Goal: Task Accomplishment & Management: Use online tool/utility

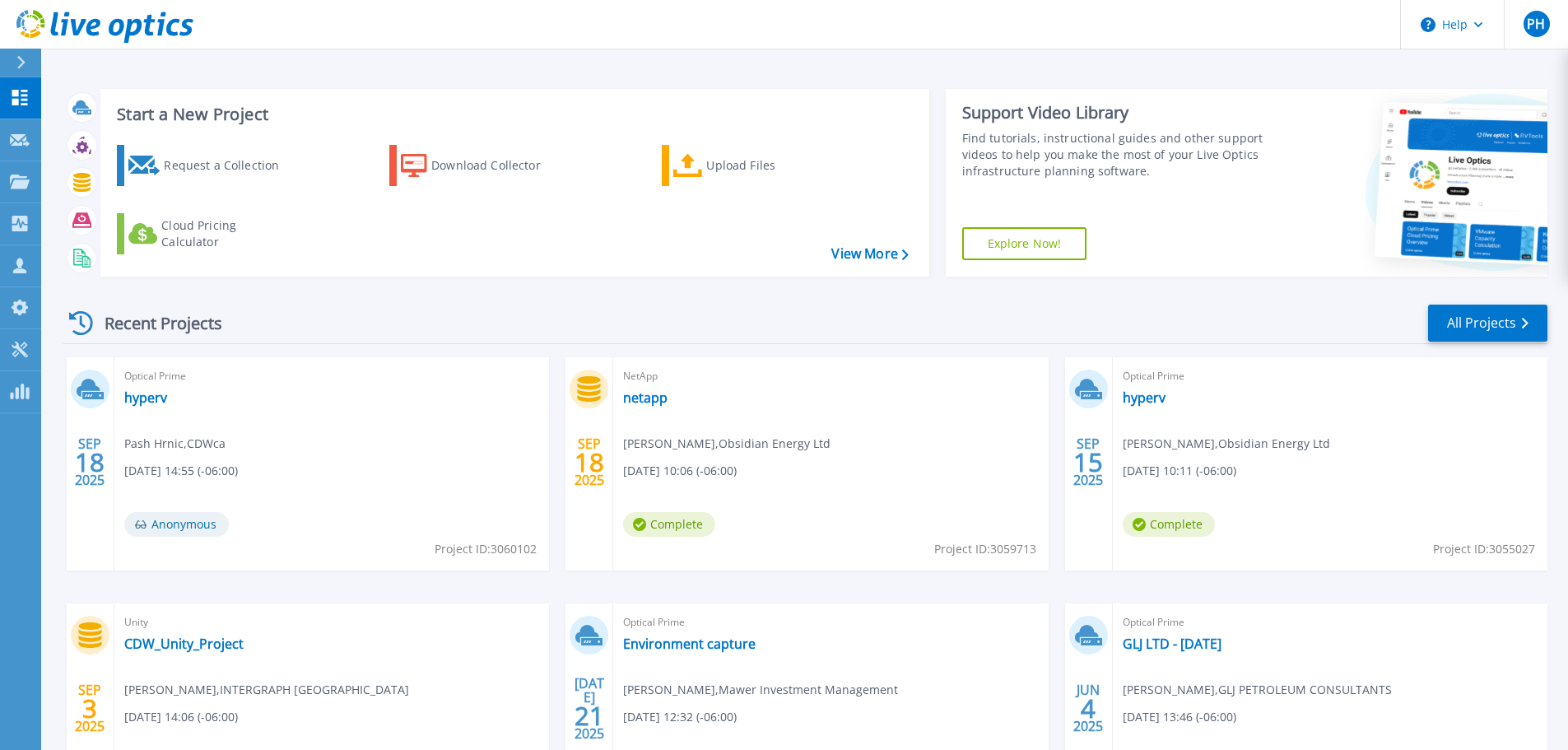
click at [25, 61] on icon at bounding box center [21, 62] width 9 height 13
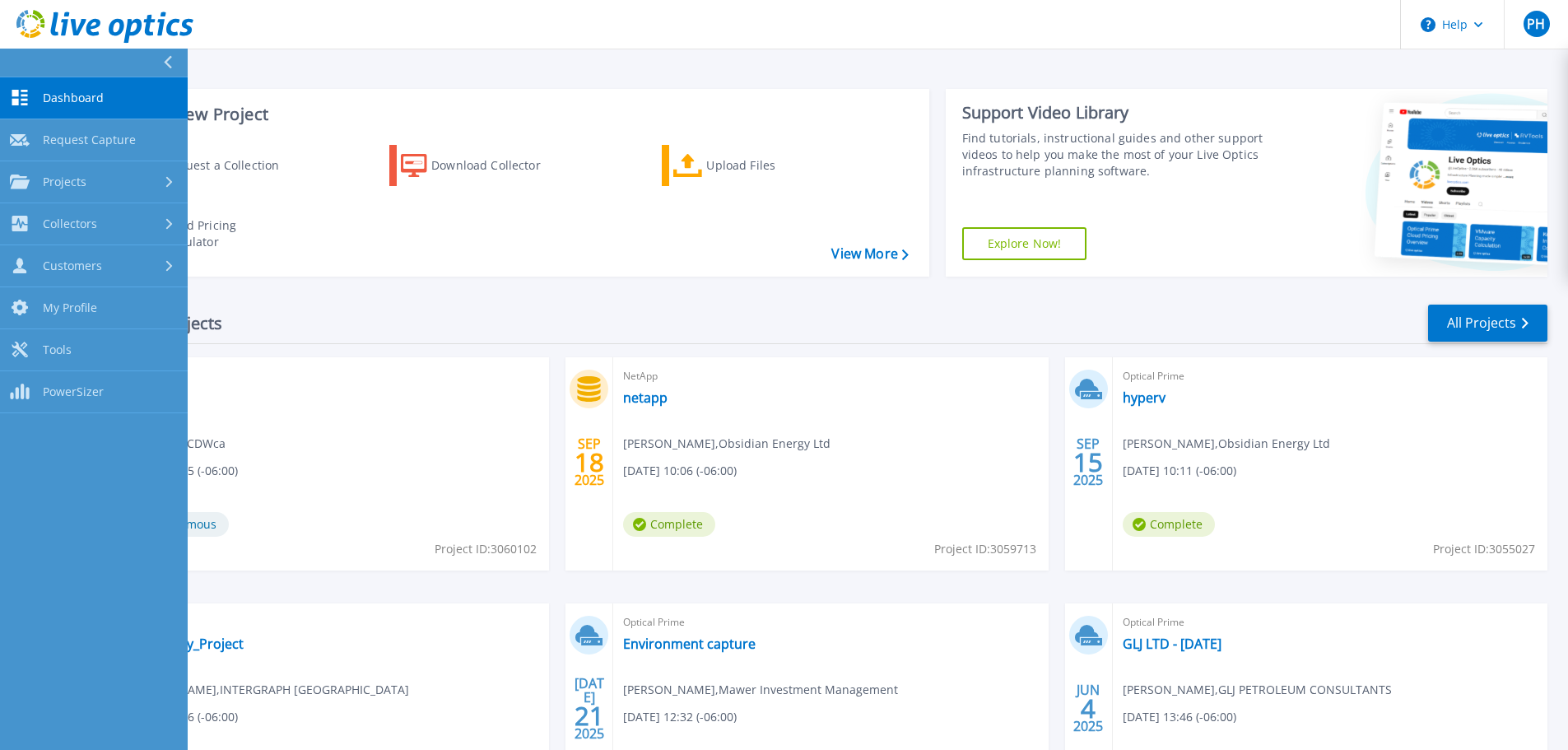
click at [62, 88] on link "Dashboard Dashboard" at bounding box center [93, 98] width 188 height 42
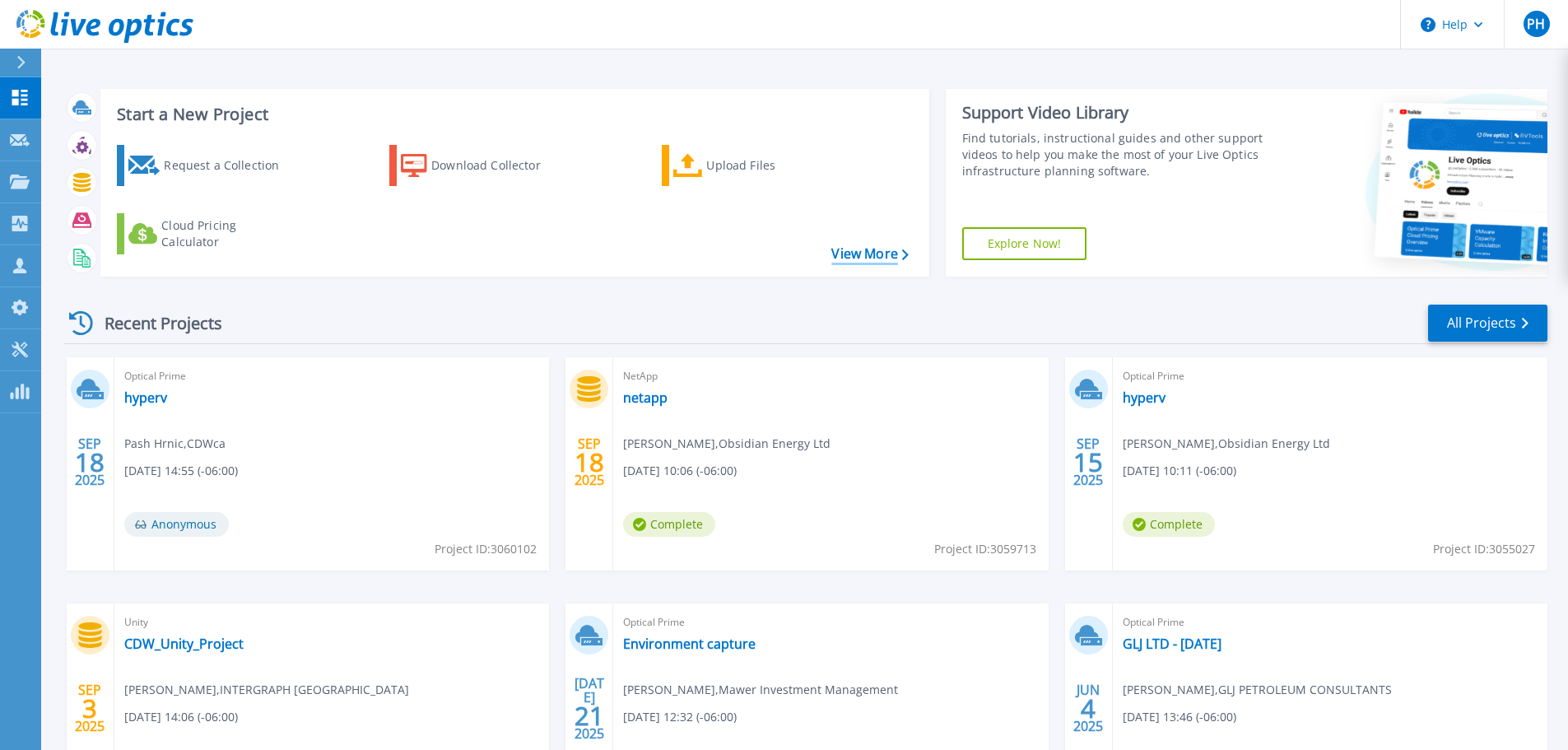
click at [868, 251] on link "View More" at bounding box center [869, 254] width 77 height 16
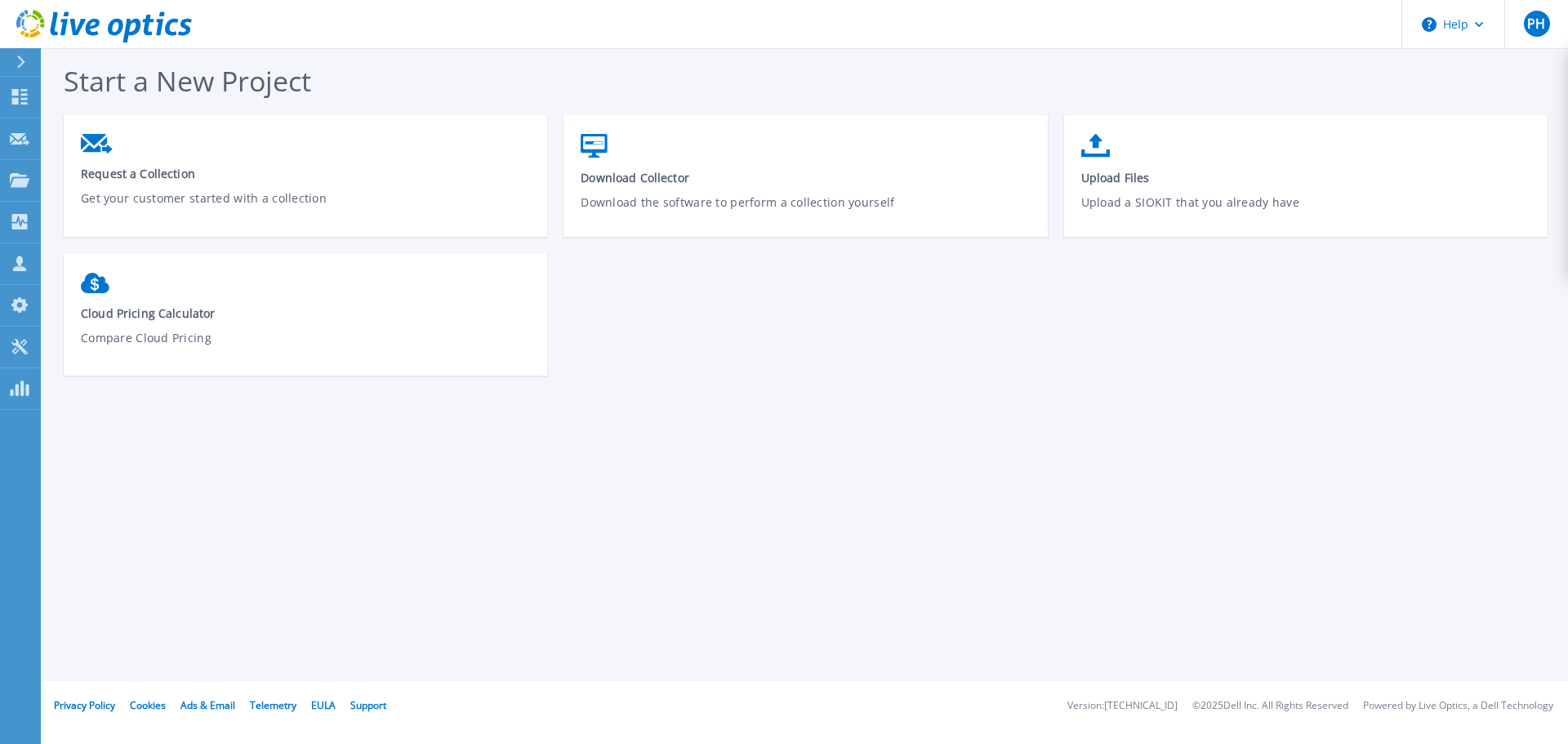
click at [27, 62] on div at bounding box center [27, 61] width 26 height 27
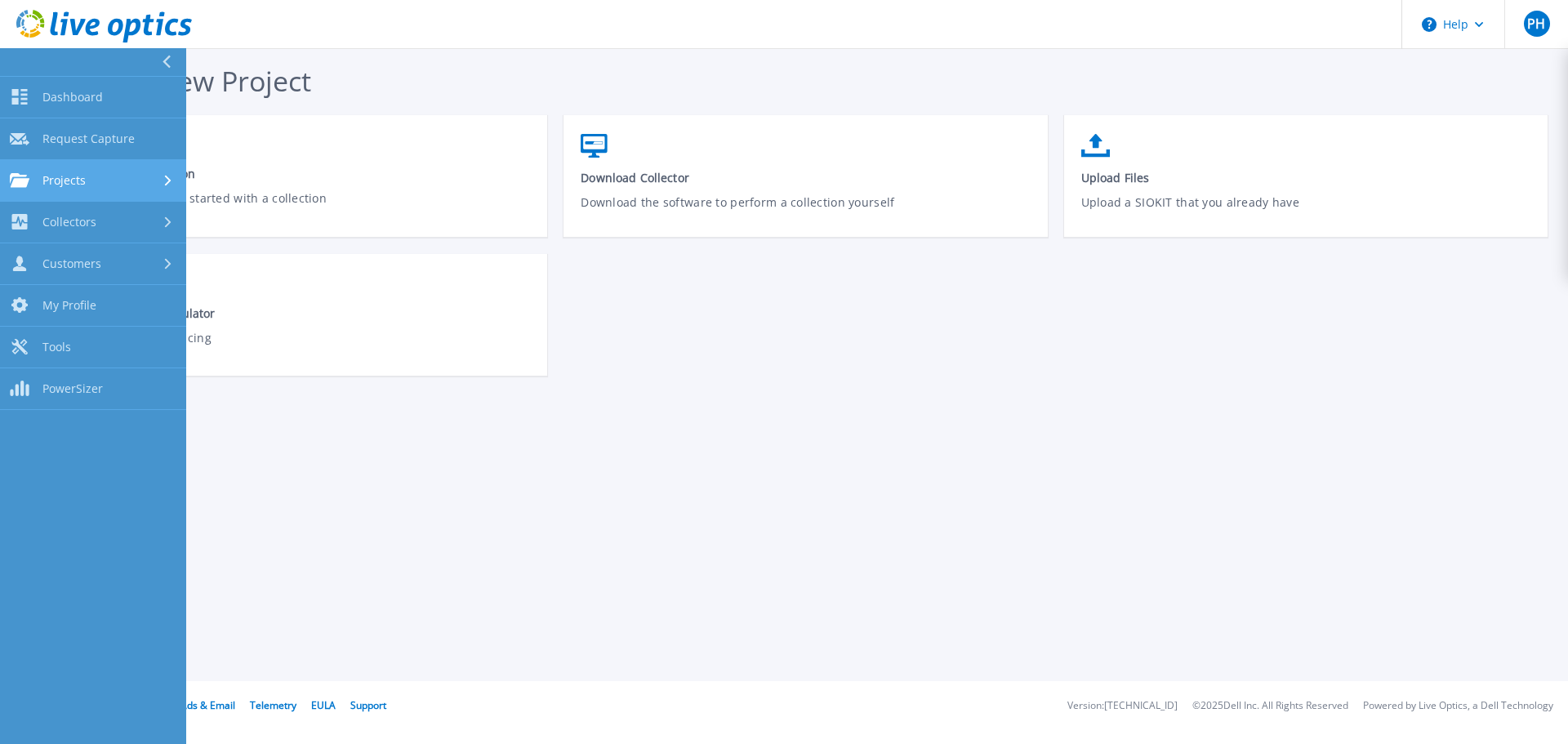
click at [88, 183] on div "Projects" at bounding box center [93, 180] width 167 height 15
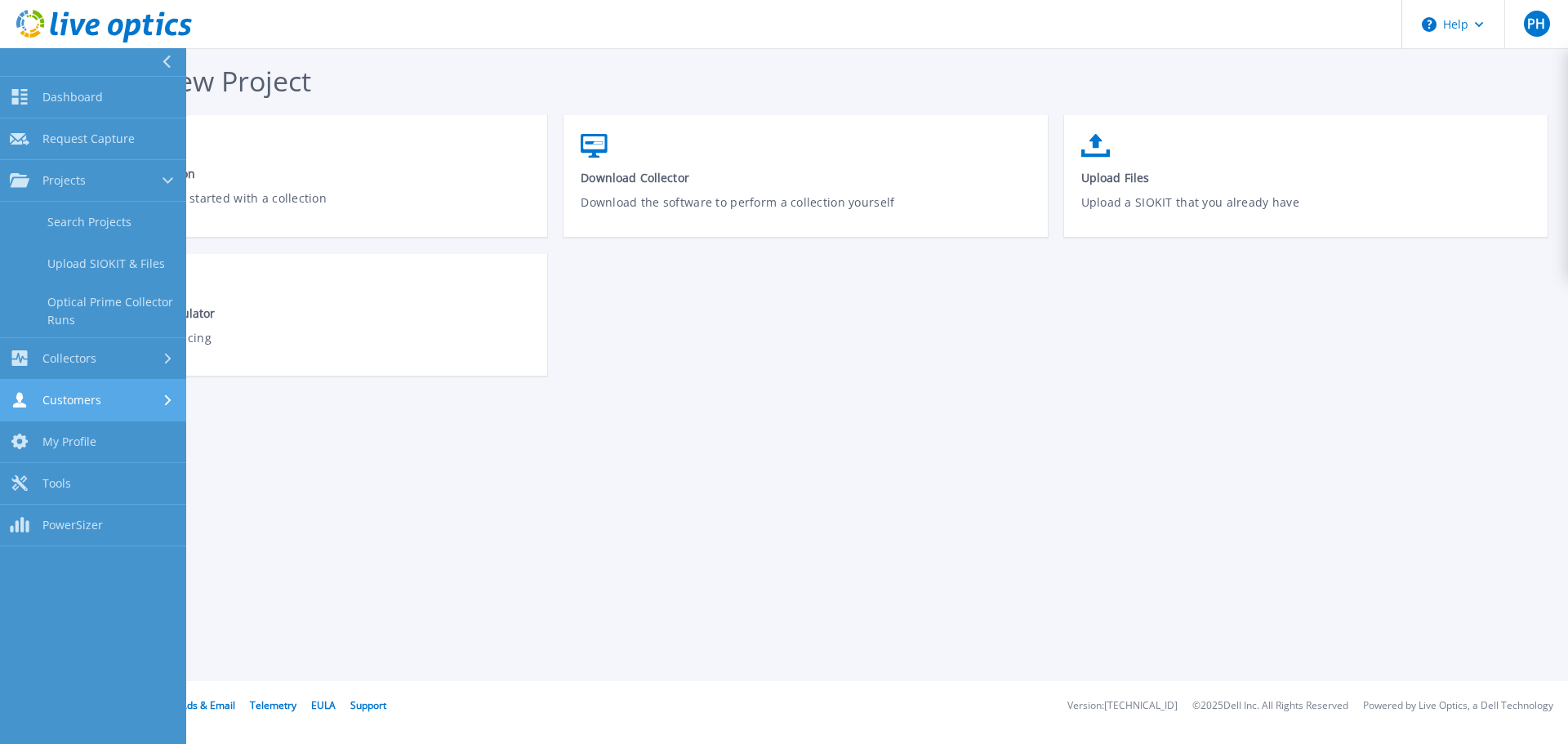
click at [123, 397] on div "Customers" at bounding box center [93, 400] width 167 height 16
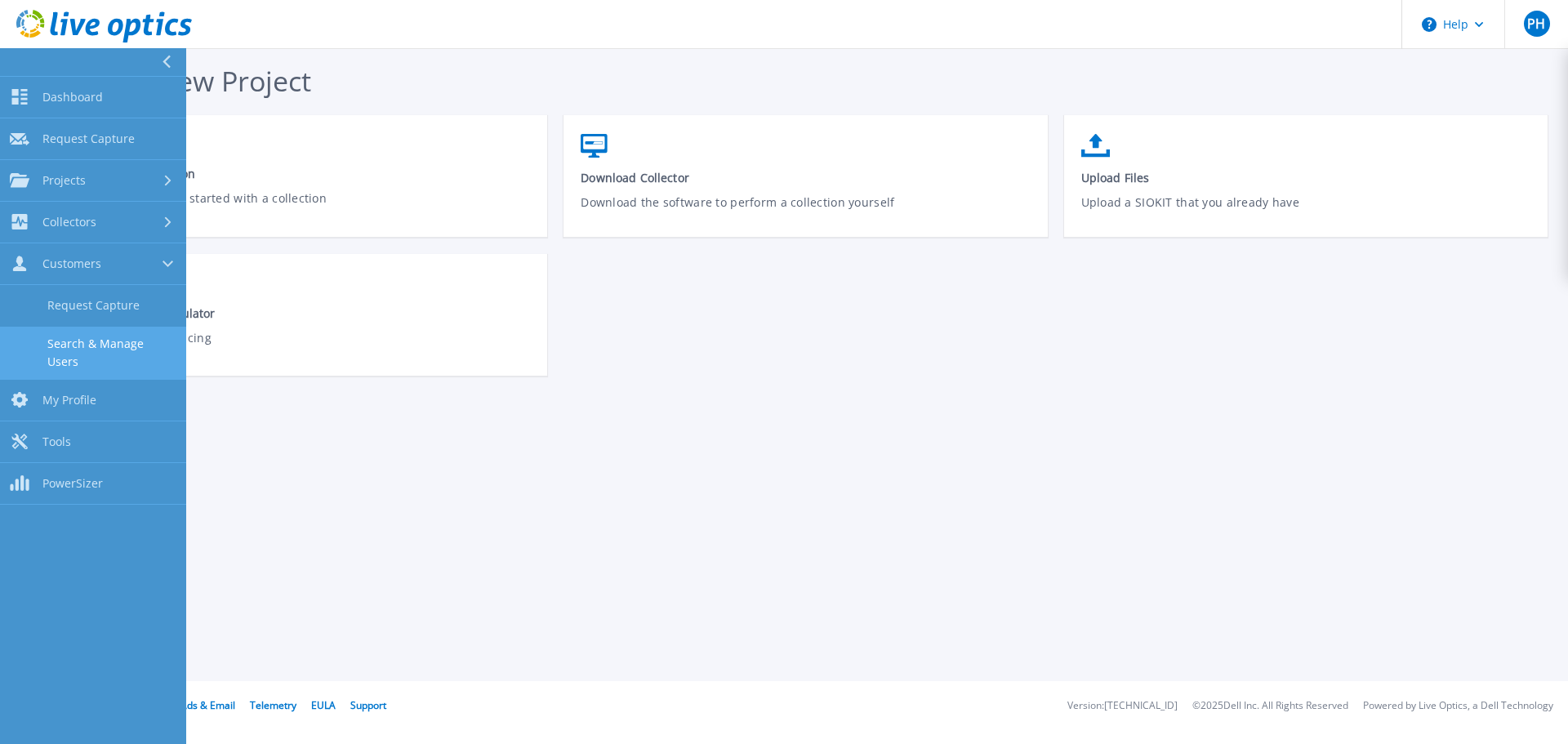
click at [99, 334] on link "Search & Manage Users" at bounding box center [93, 353] width 186 height 53
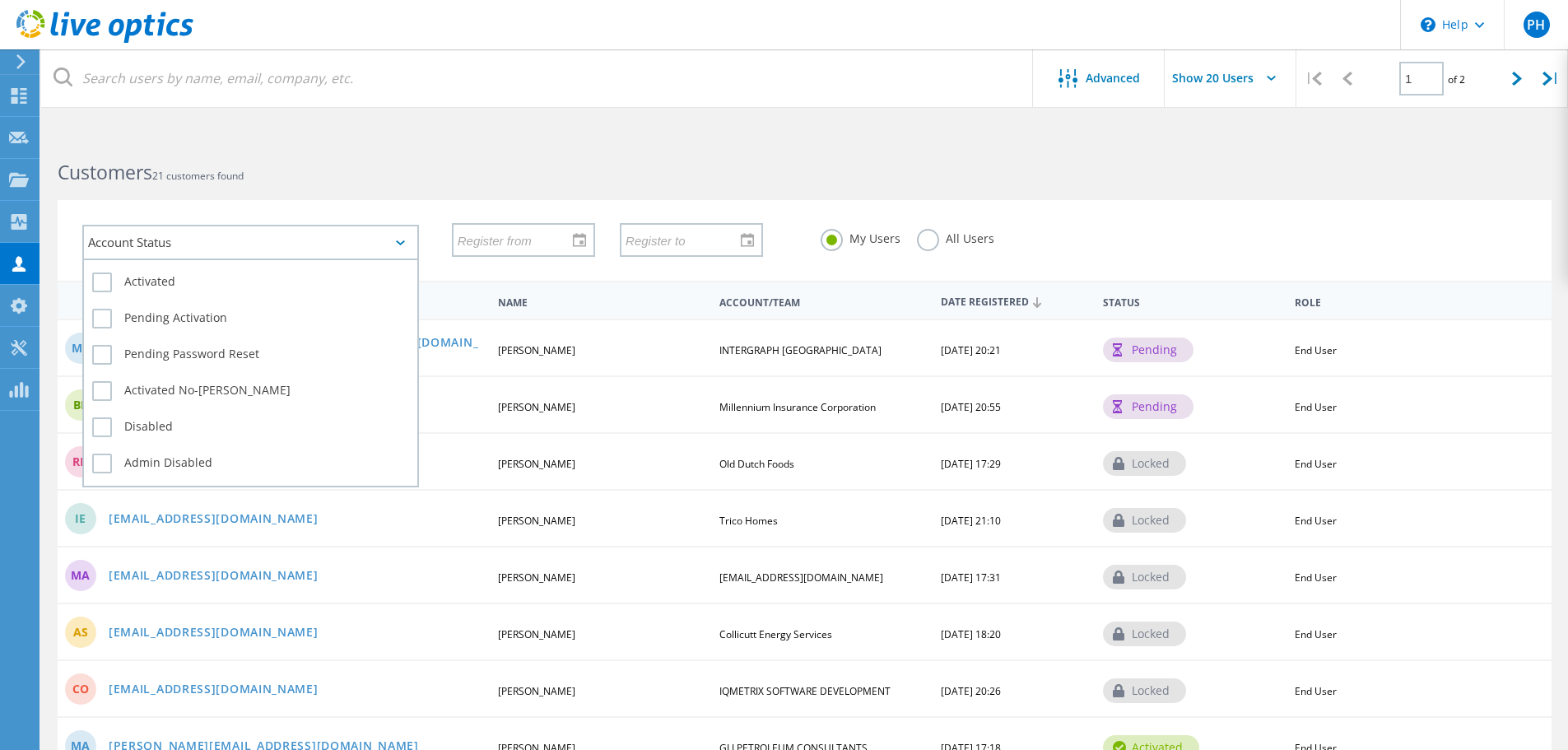
click at [211, 238] on div "Account Status" at bounding box center [251, 243] width 337 height 35
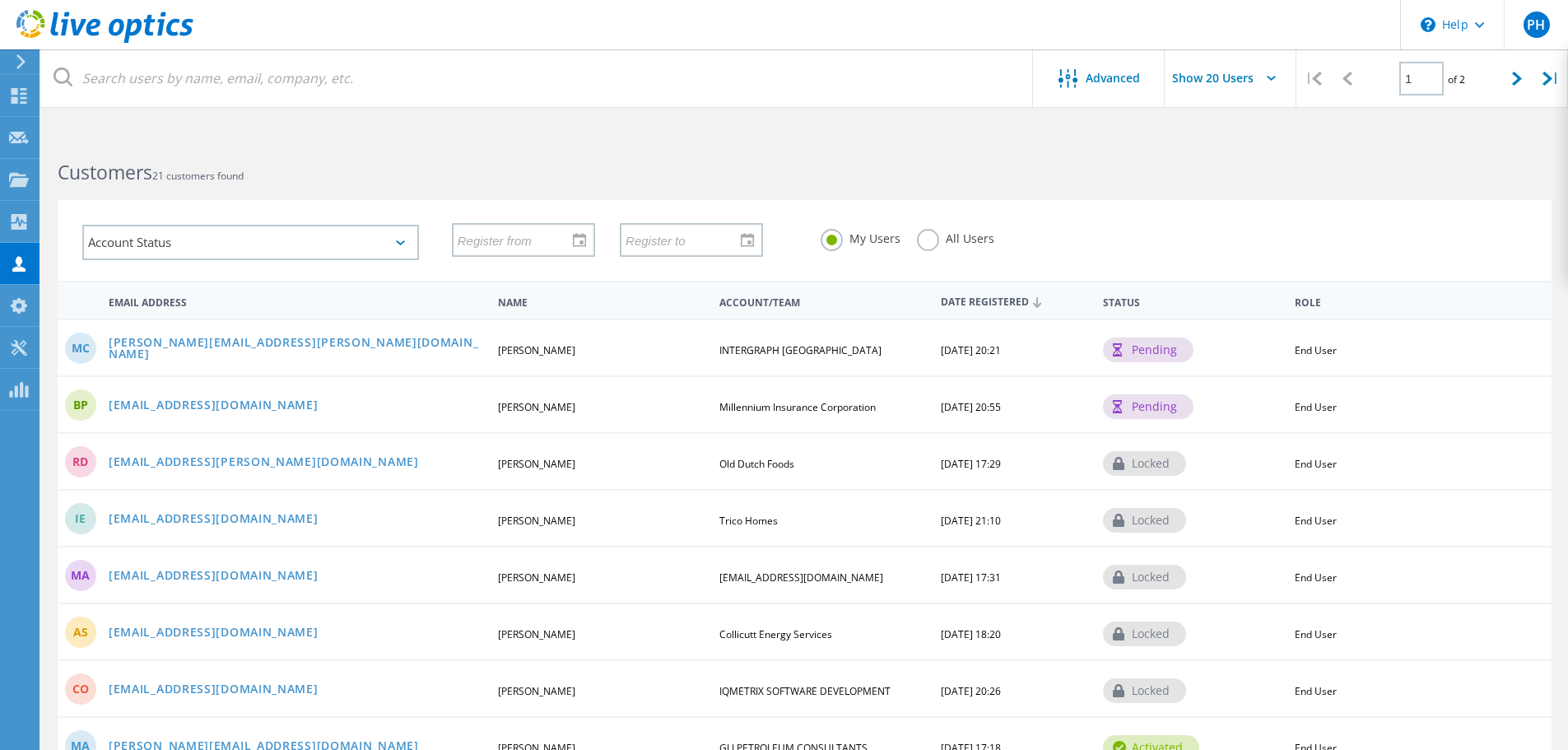
click at [214, 159] on h2 "Customers 21 customers found" at bounding box center [422, 173] width 730 height 28
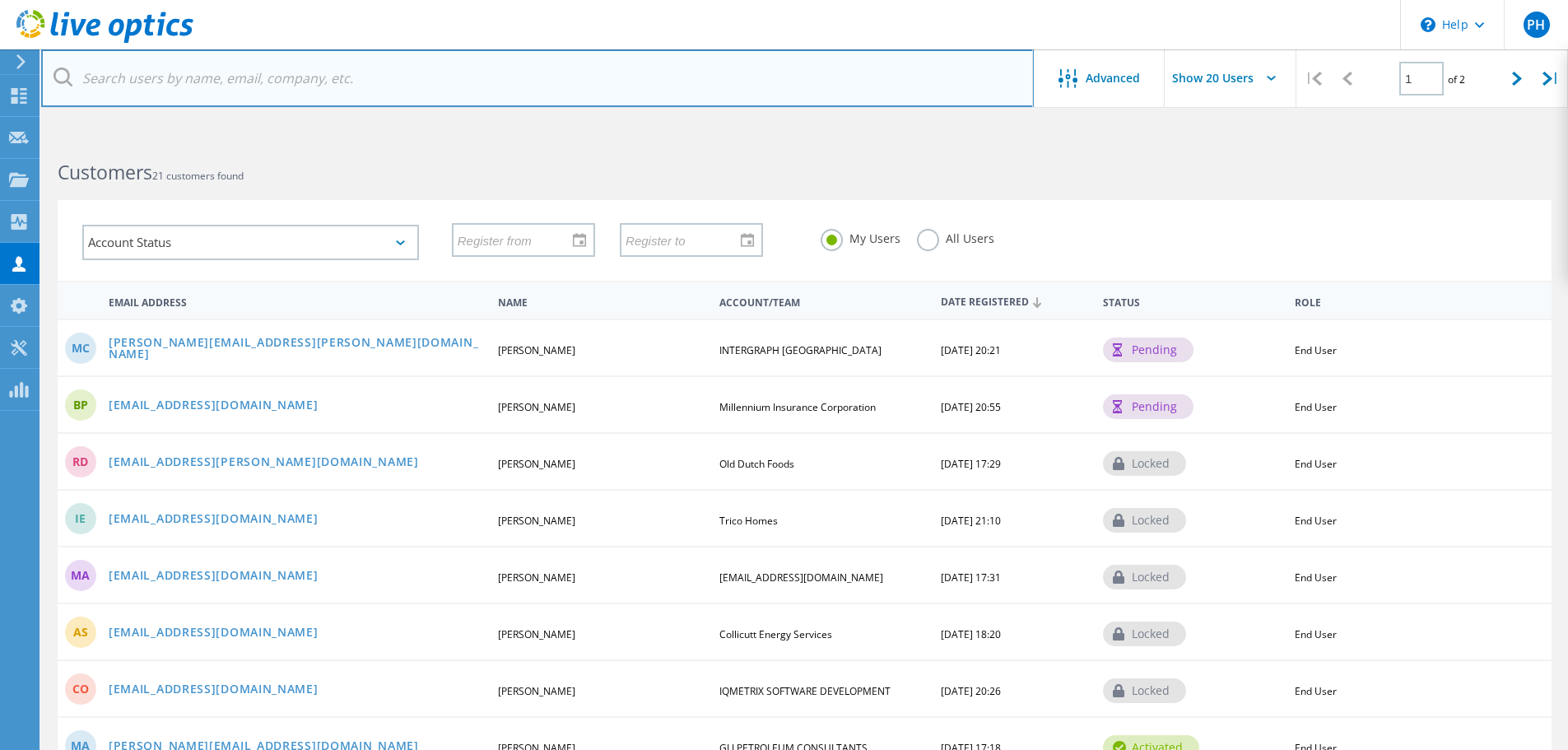
click at [206, 78] on input "text" at bounding box center [537, 78] width 992 height 58
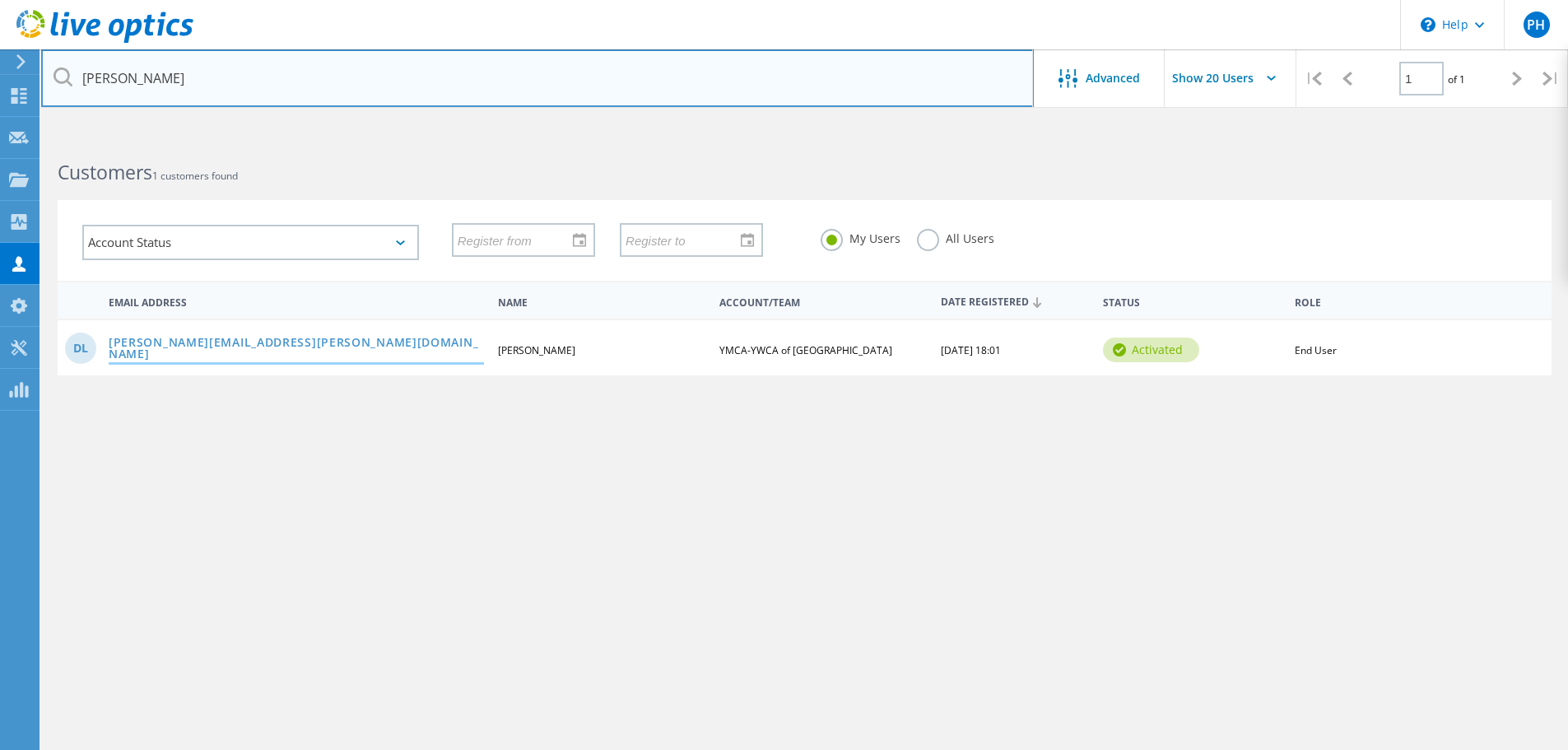
type input "dave"
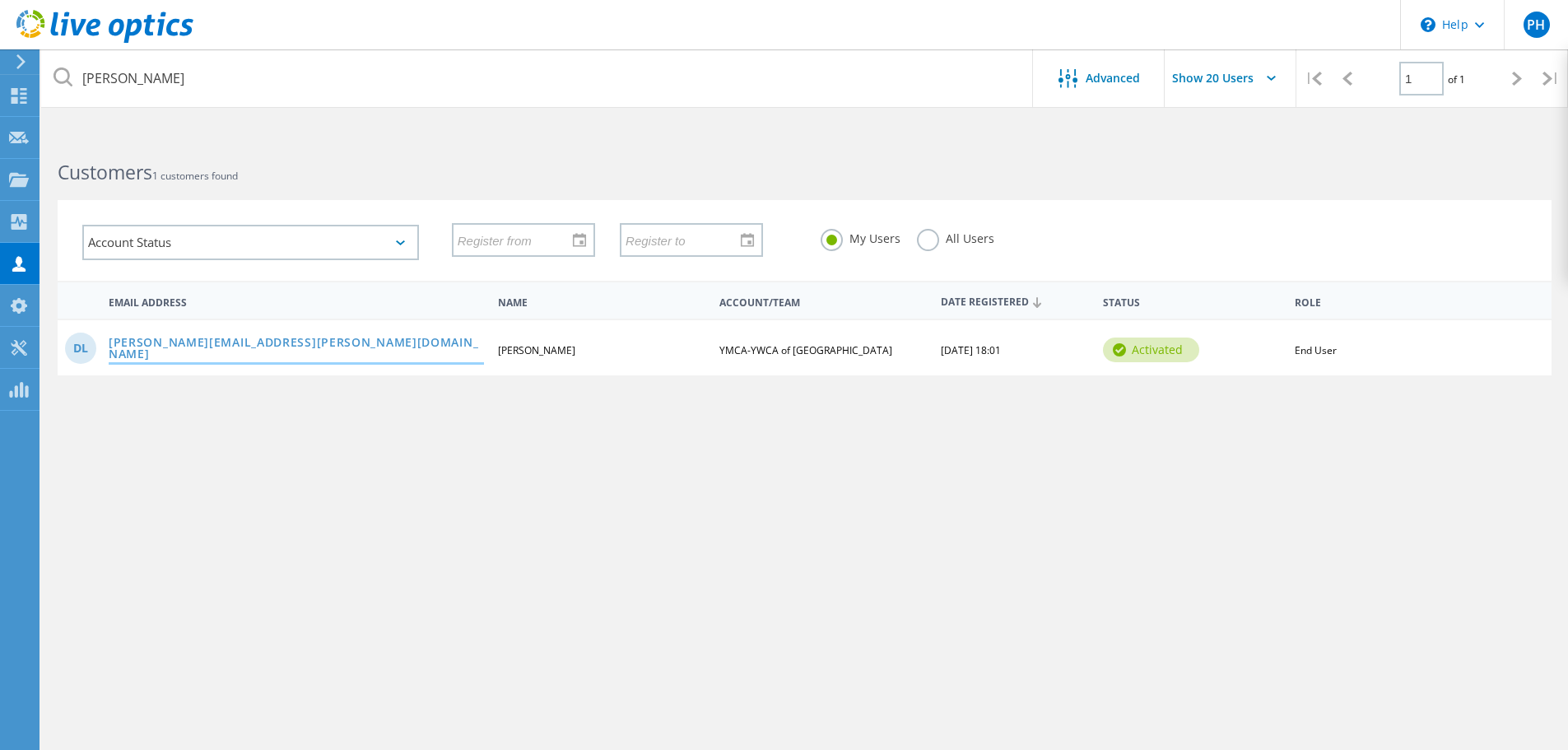
click at [202, 351] on link "dave.laroche@ymanitoba.ca" at bounding box center [297, 350] width 375 height 26
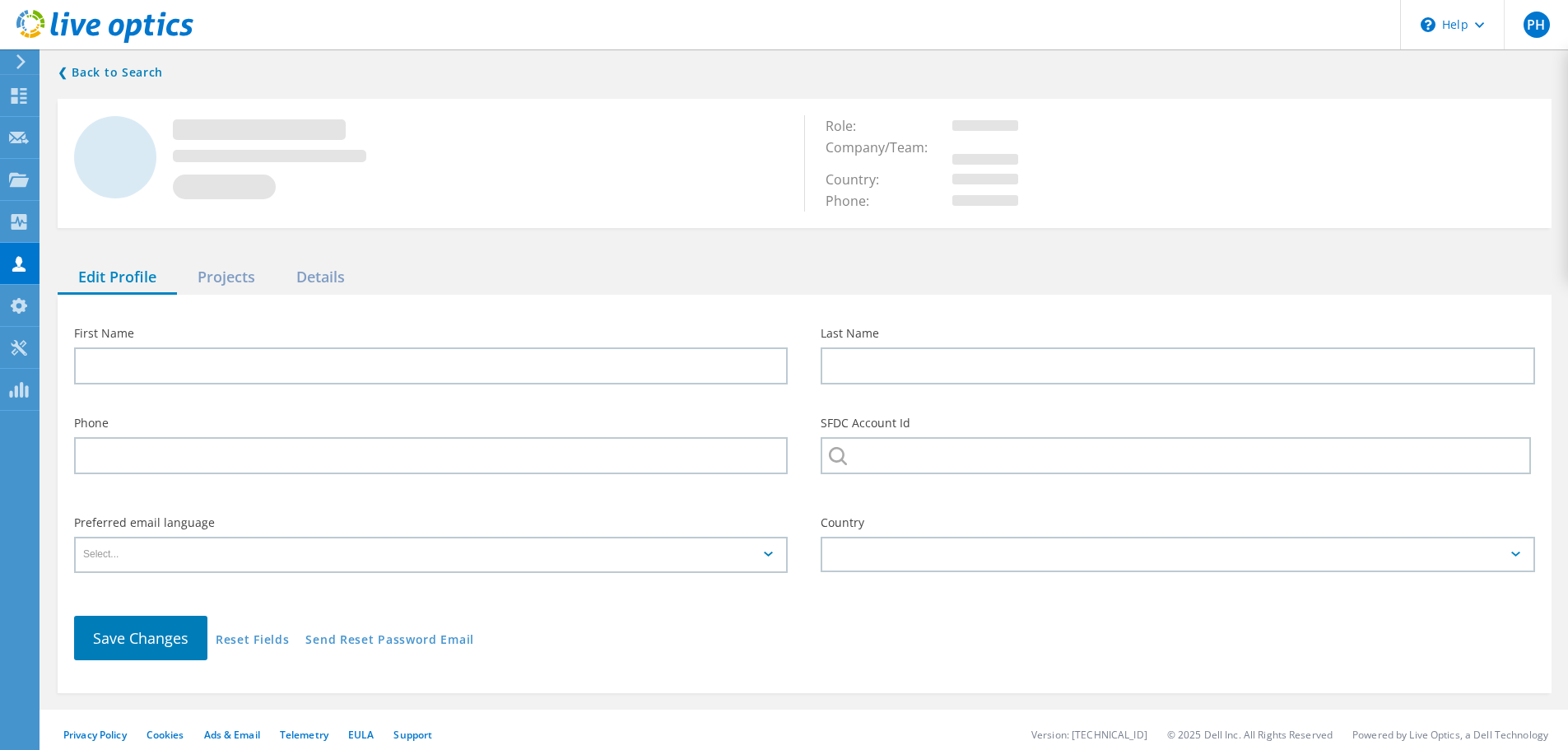
type input "Dave"
type input "Laroche"
type input "YMCA-YWCA of Winnipeg"
type input "English"
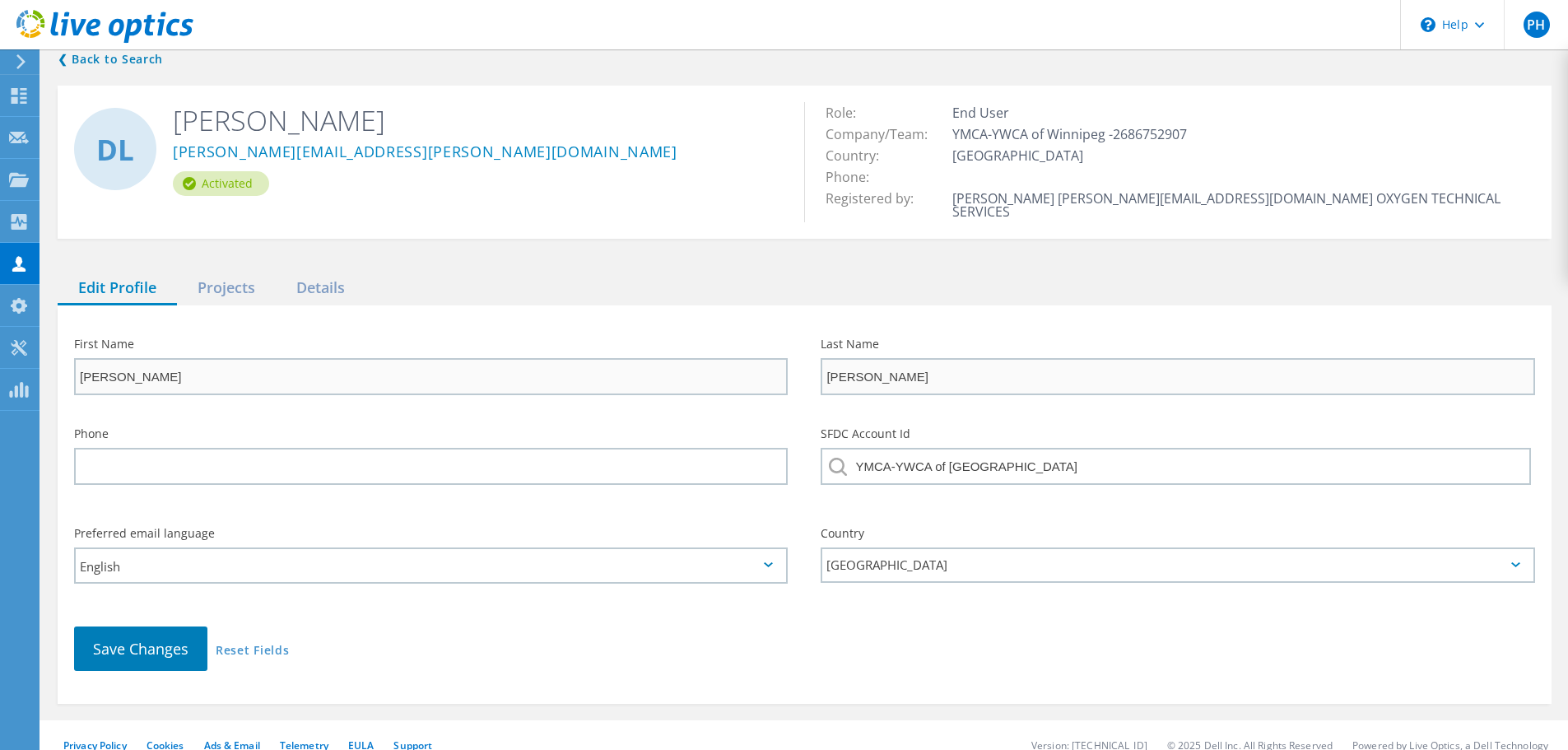
scroll to position [20, 0]
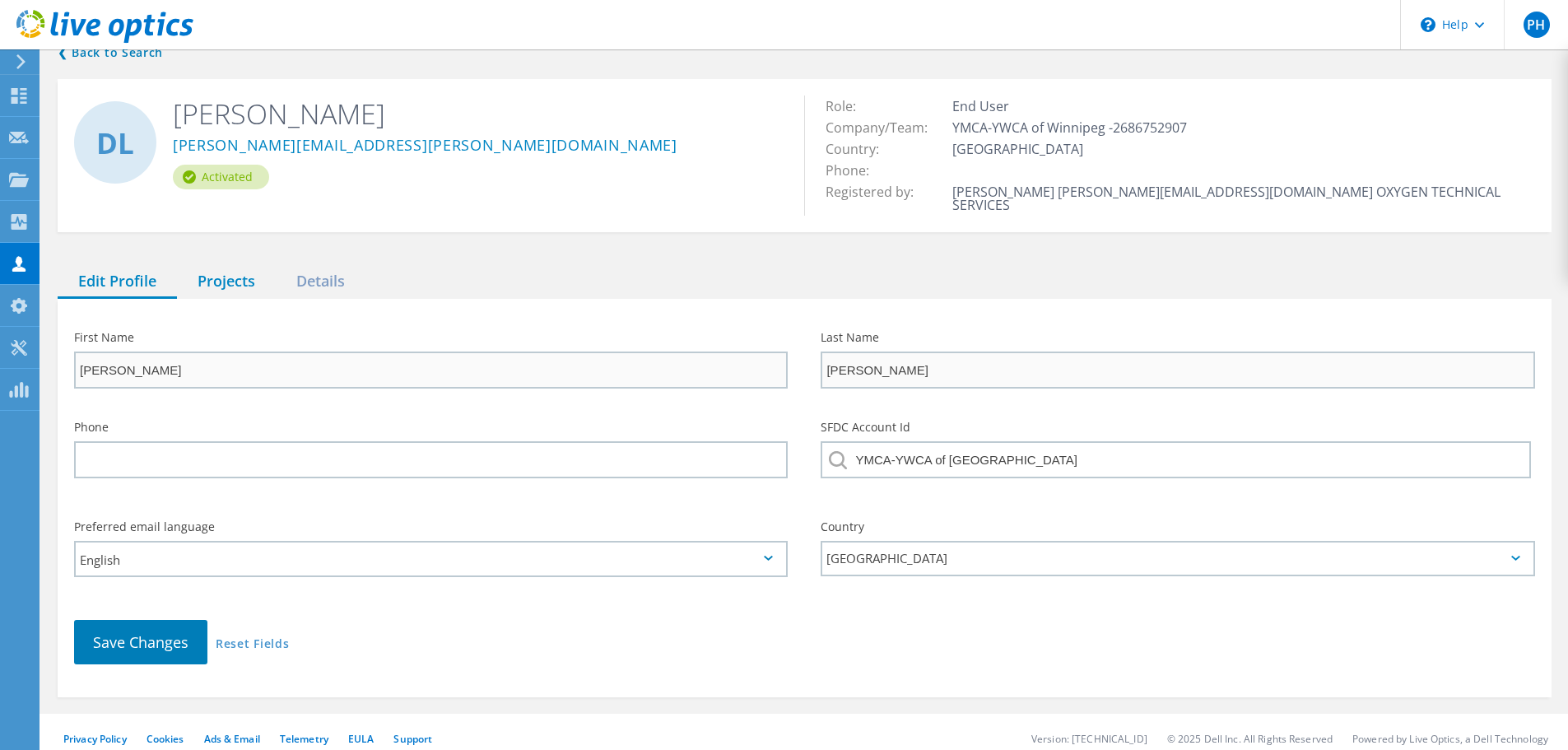
click at [246, 273] on div "Projects" at bounding box center [226, 282] width 99 height 33
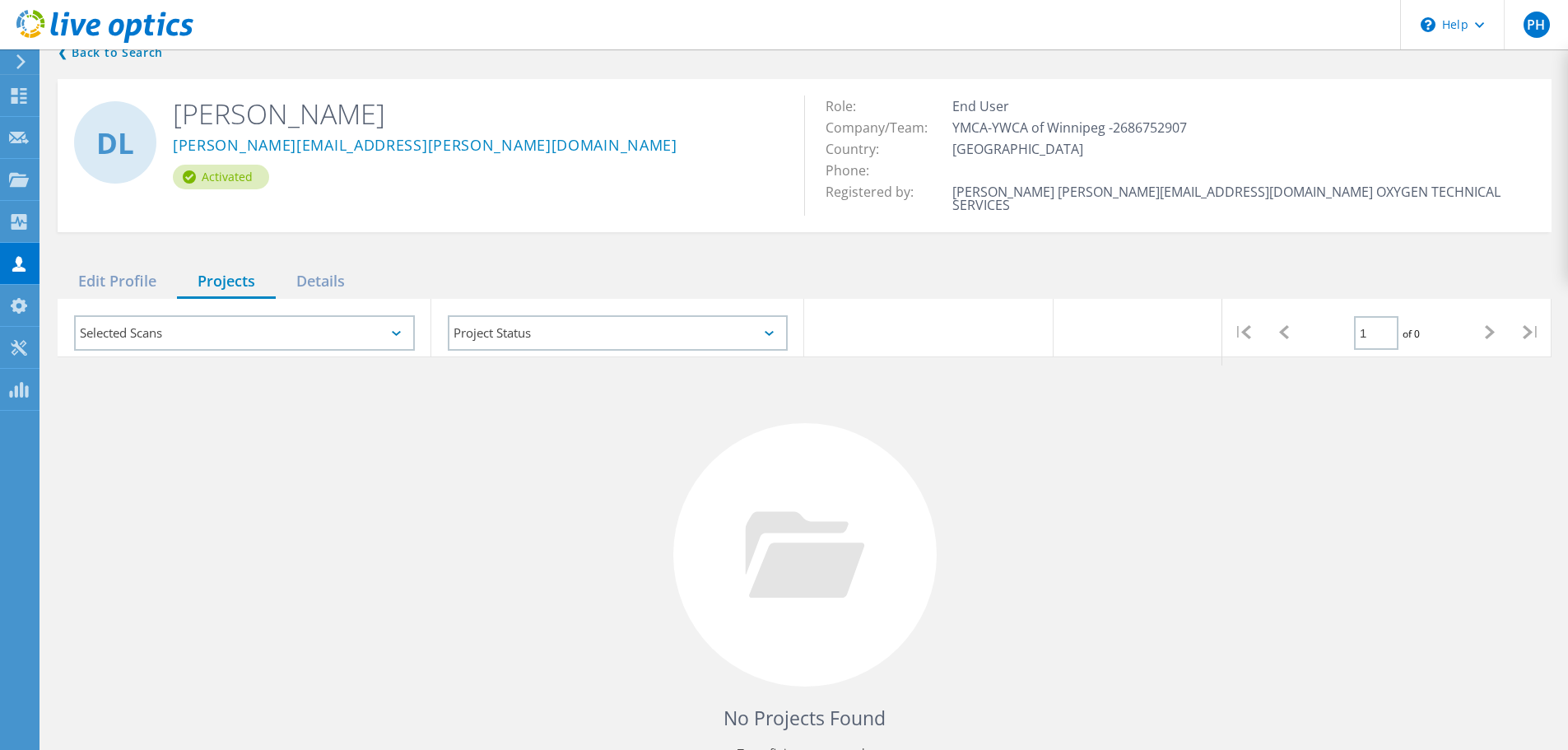
scroll to position [102, 0]
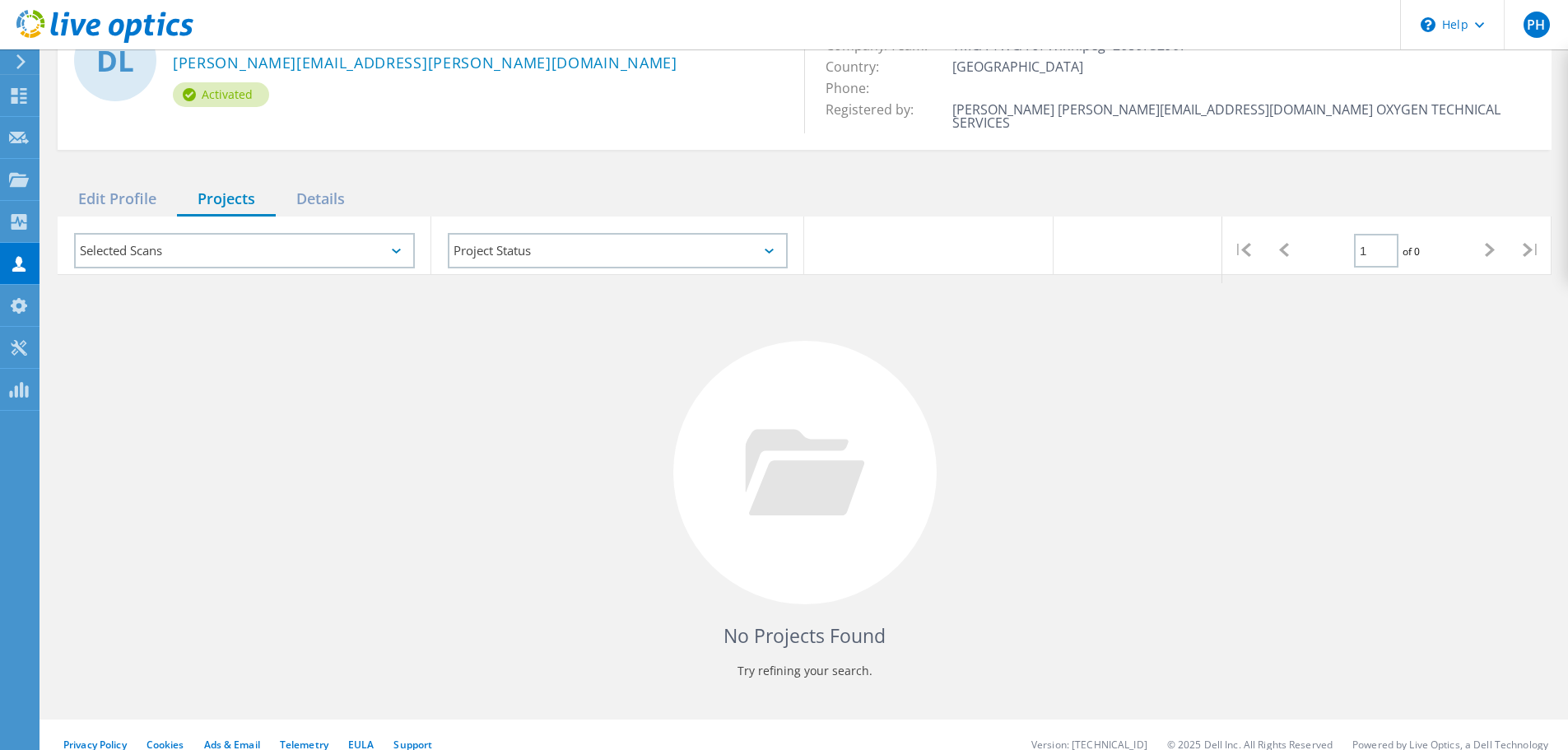
click at [342, 233] on div "Selected Scans" at bounding box center [244, 251] width 341 height 35
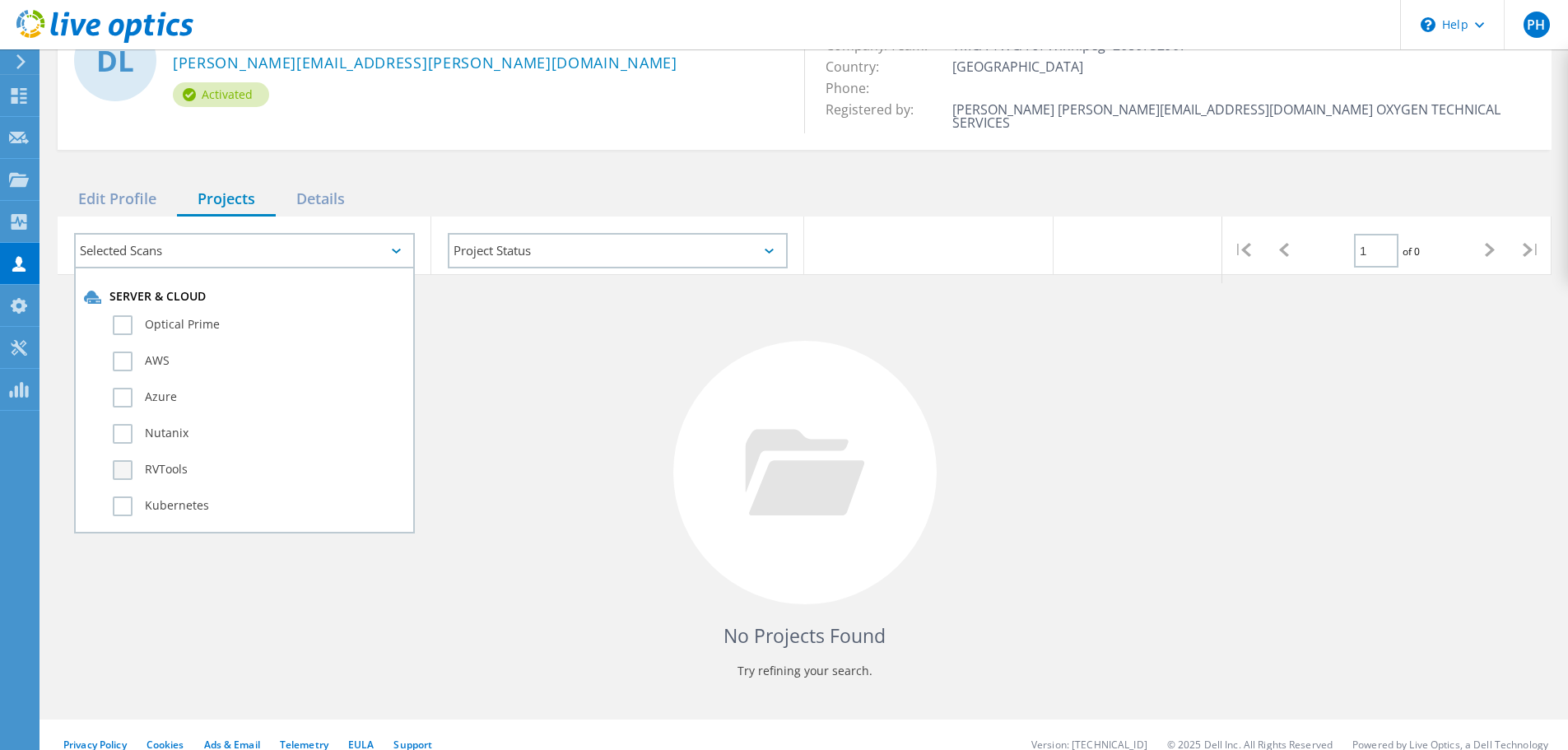
click at [165, 460] on label "RVTools" at bounding box center [258, 470] width 292 height 20
click at [0, 0] on input "RVTools" at bounding box center [0, 0] width 0 height 0
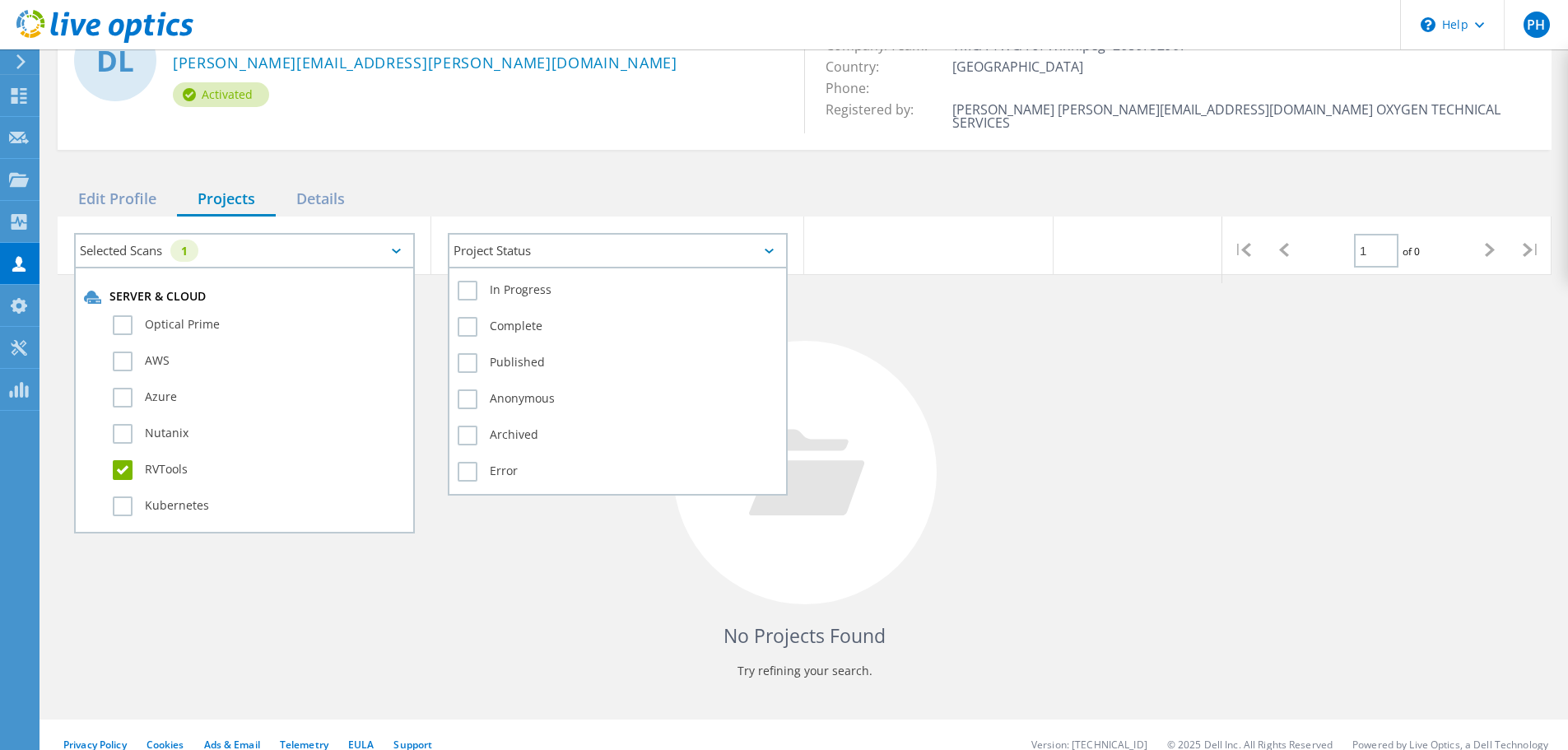
click at [636, 233] on div "Project Status" at bounding box center [618, 251] width 341 height 35
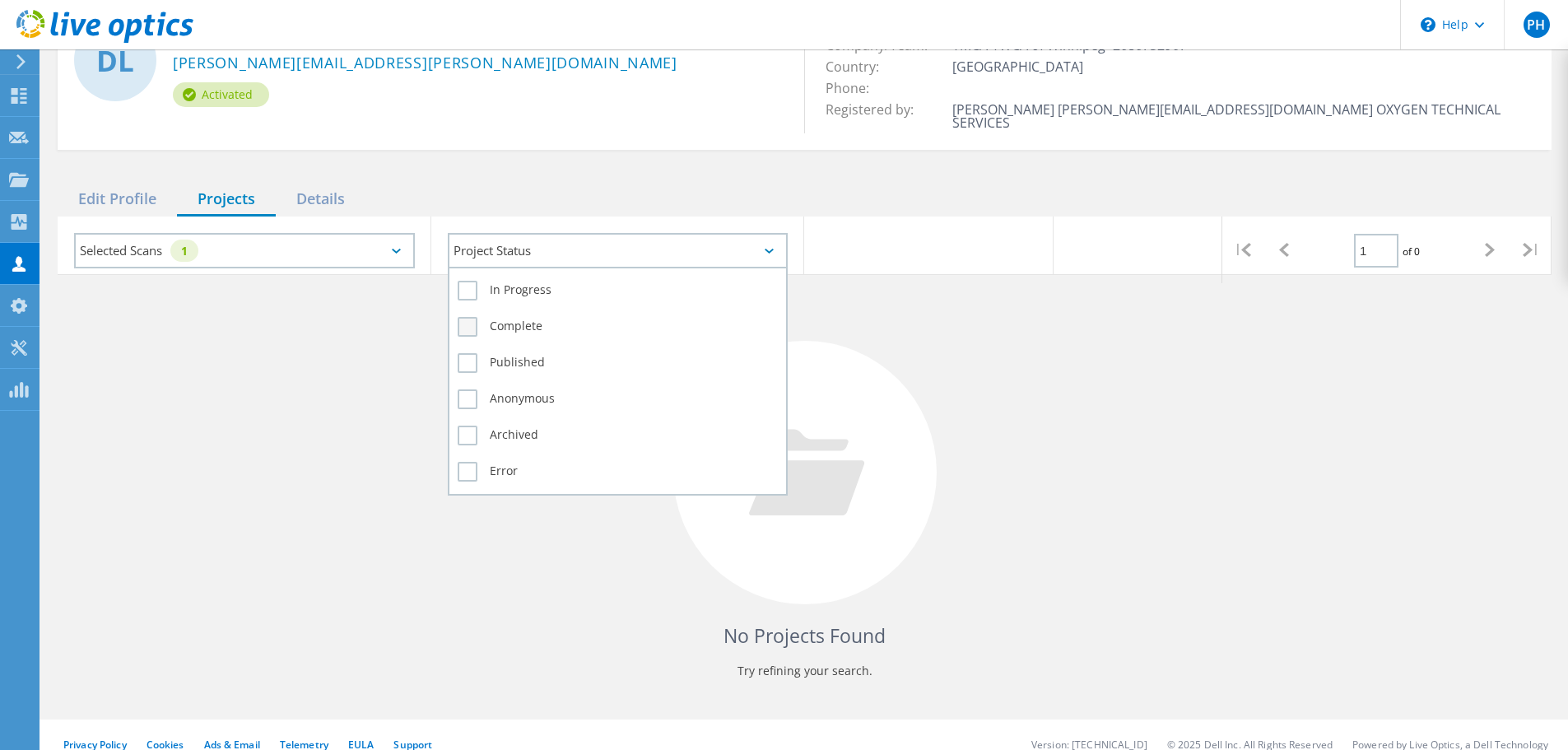
click at [525, 317] on label "Complete" at bounding box center [618, 326] width 321 height 20
click at [0, 0] on input "Complete" at bounding box center [0, 0] width 0 height 0
click at [473, 317] on label "Complete" at bounding box center [618, 326] width 321 height 20
click at [0, 0] on input "Complete" at bounding box center [0, 0] width 0 height 0
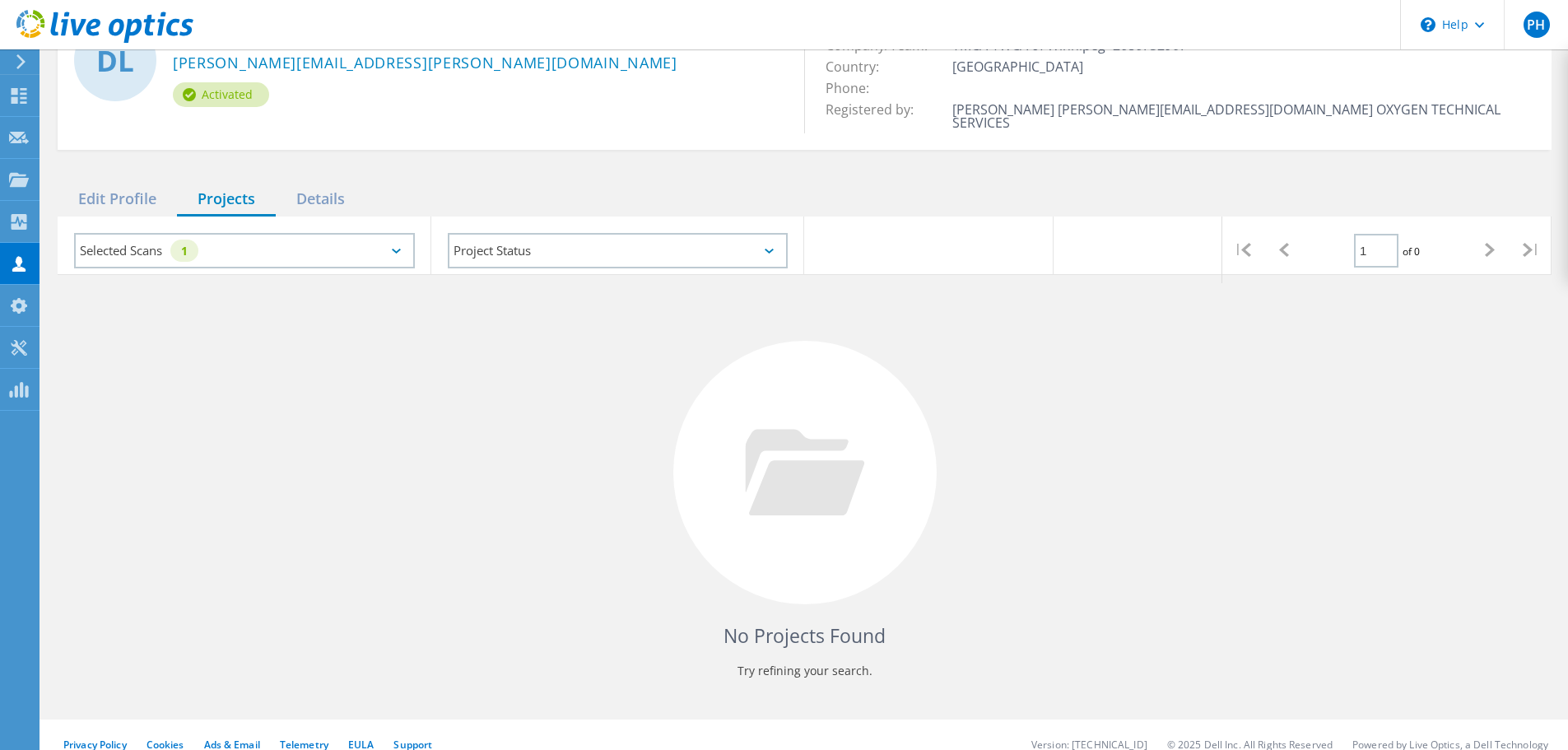
click at [296, 371] on div "No Projects Found Try refining your search." at bounding box center [805, 488] width 1493 height 426
click at [335, 186] on div "Details" at bounding box center [320, 200] width 89 height 33
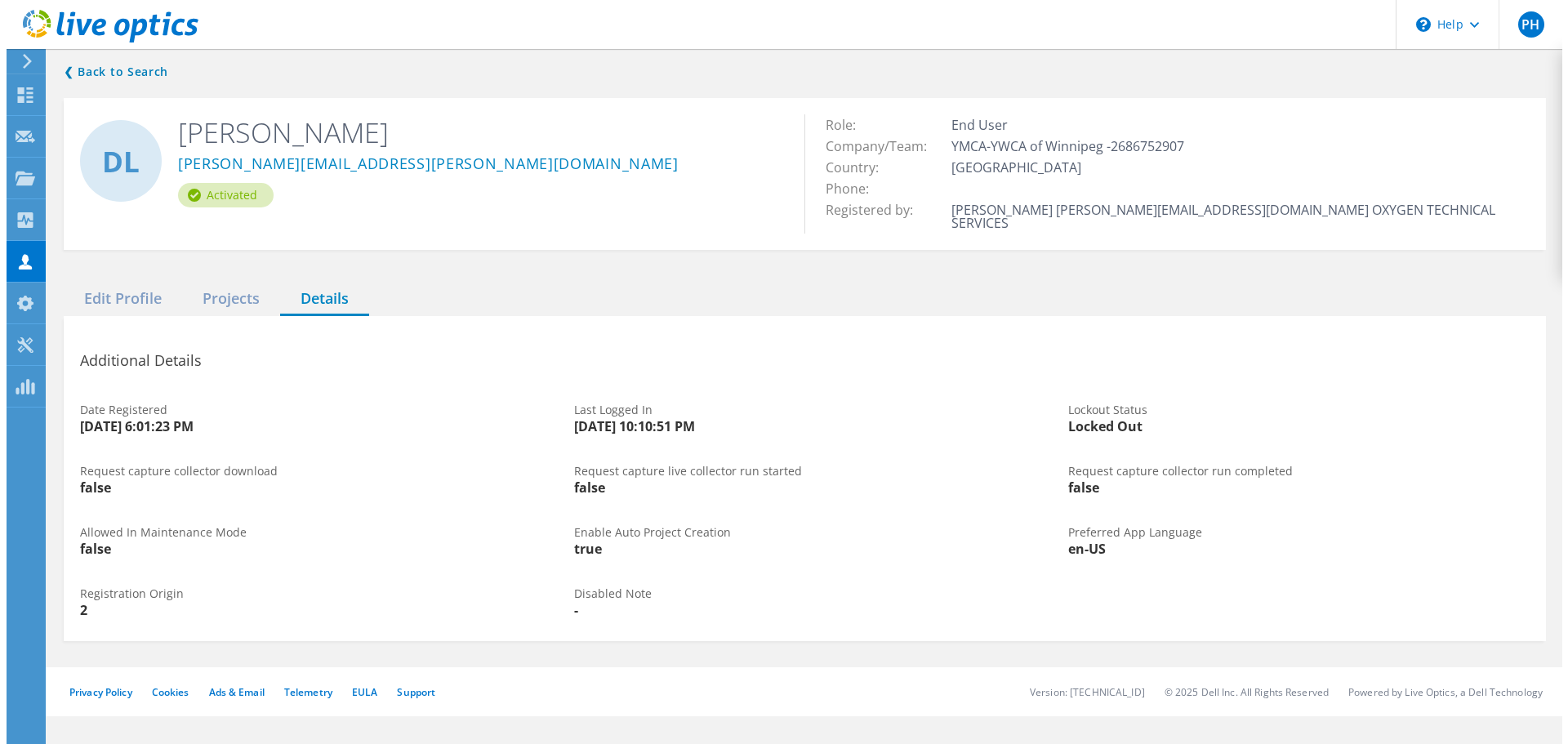
scroll to position [0, 0]
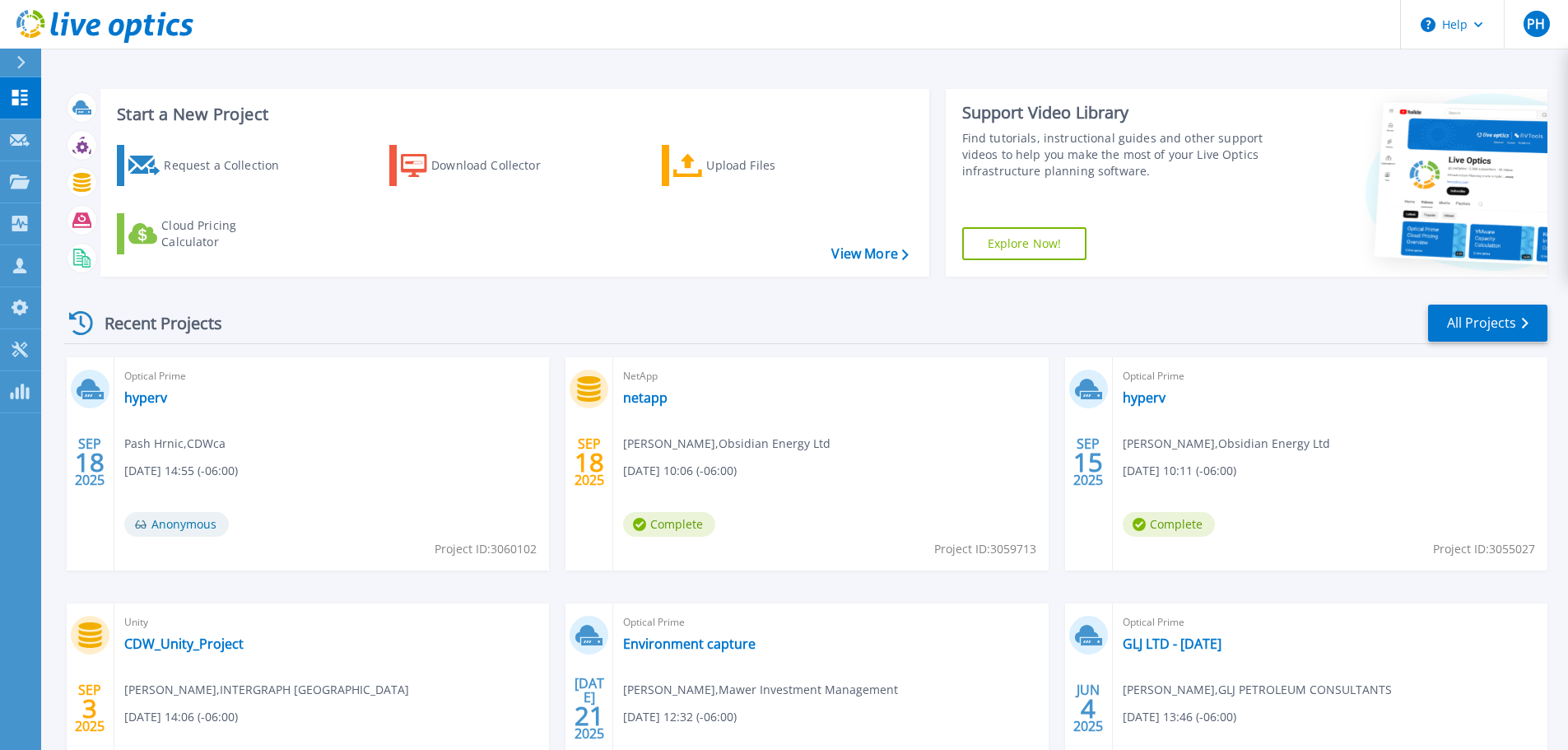
click at [87, 318] on icon at bounding box center [81, 323] width 24 height 24
click at [62, 222] on p "Collectors" at bounding box center [70, 225] width 54 height 43
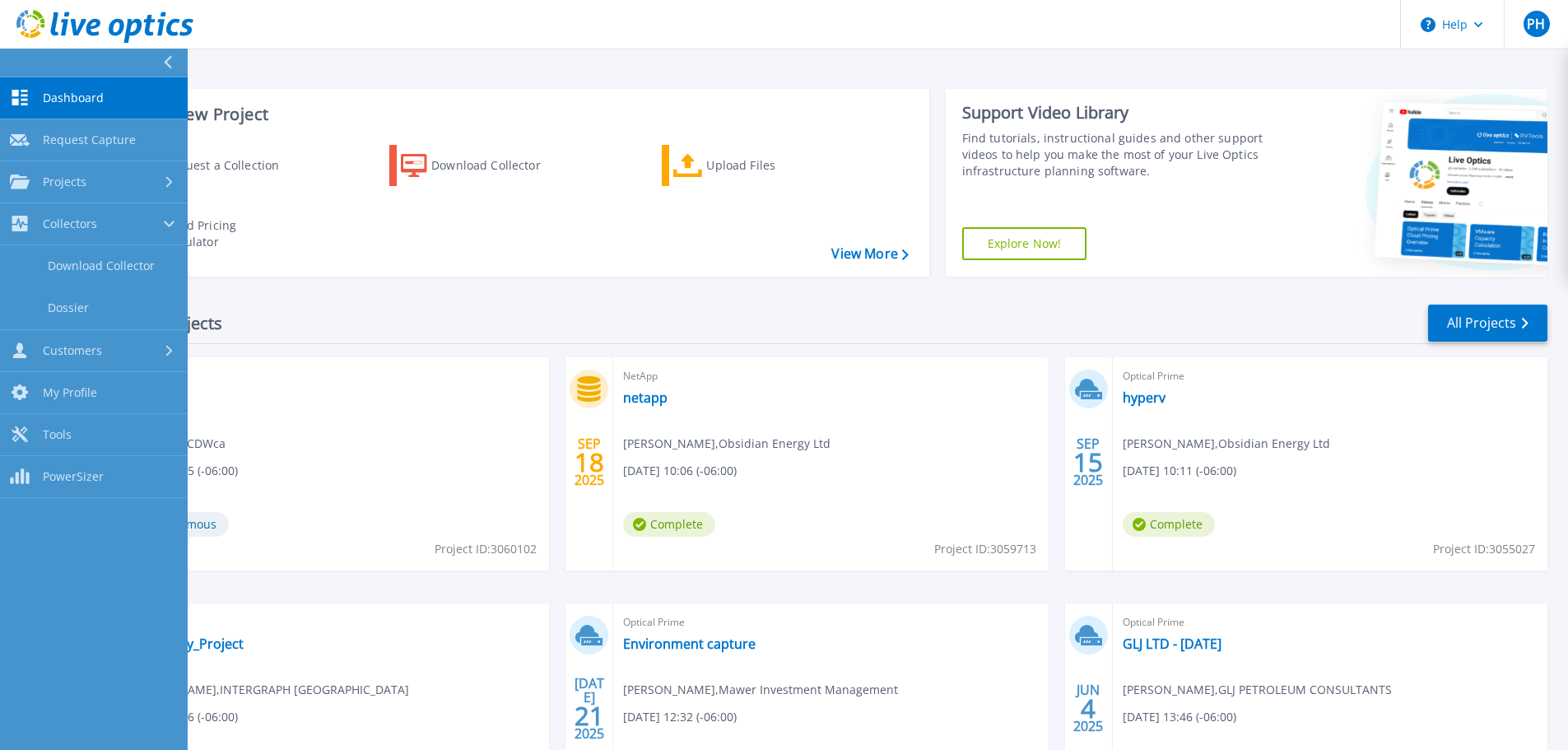
click at [72, 91] on span "Dashboard" at bounding box center [74, 97] width 61 height 15
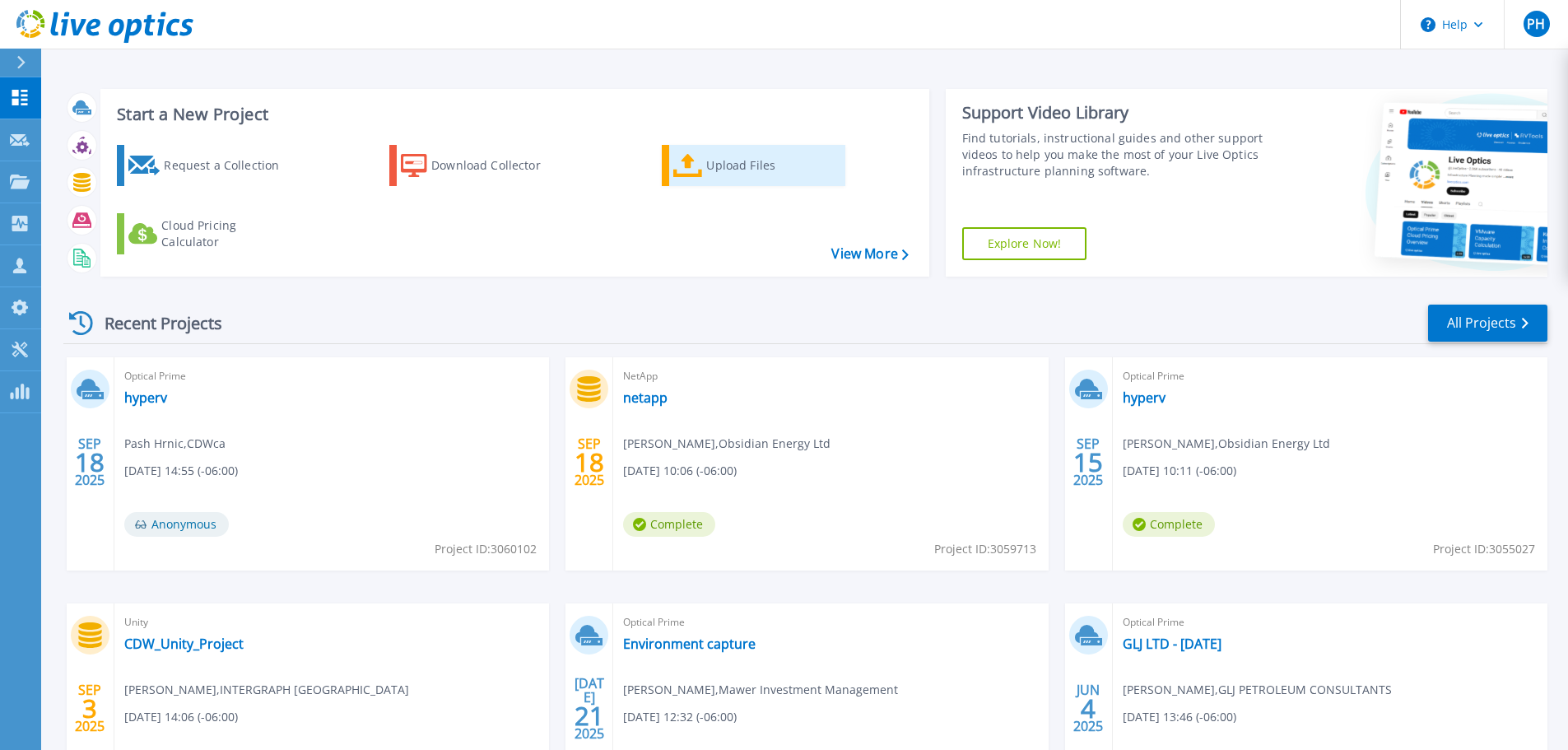
click at [715, 175] on div "Upload Files" at bounding box center [772, 166] width 132 height 33
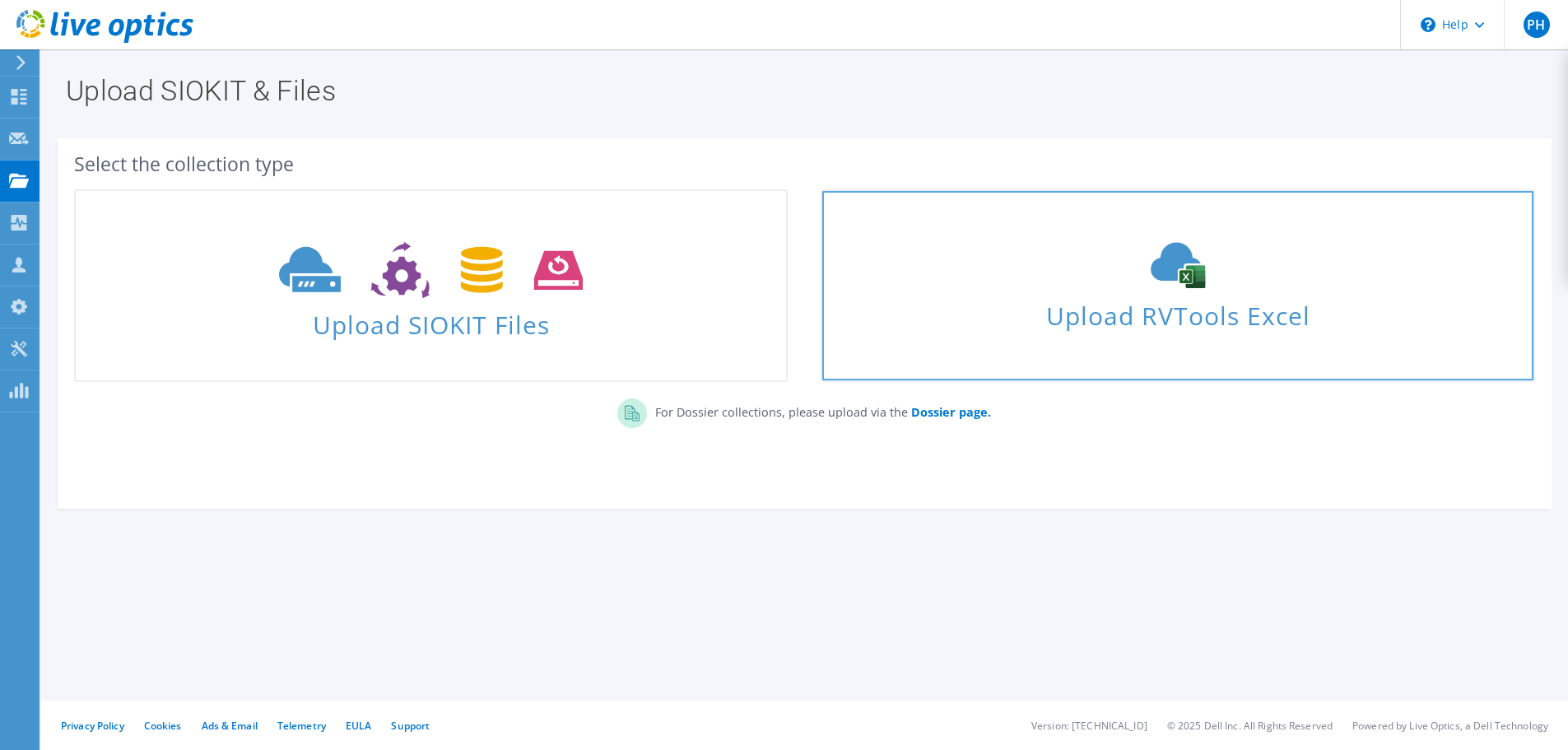
click at [1119, 302] on span "Upload RVTools Excel" at bounding box center [1177, 312] width 710 height 35
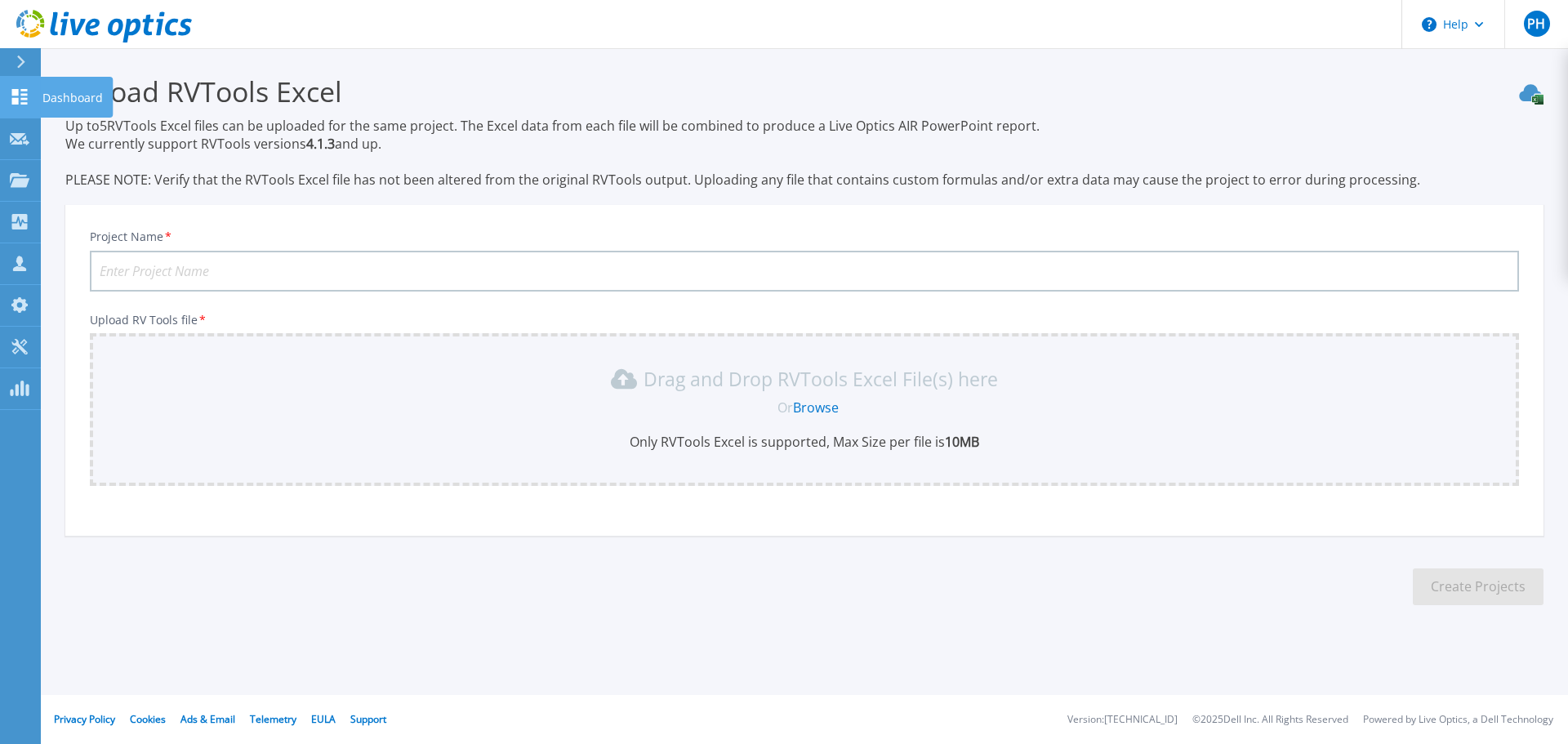
click at [17, 96] on icon at bounding box center [20, 97] width 16 height 16
